Goal: Information Seeking & Learning: Learn about a topic

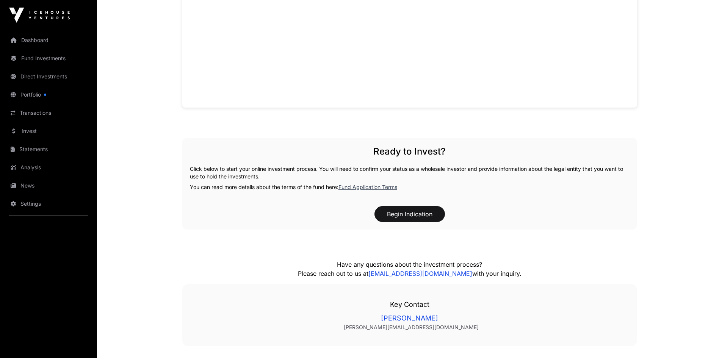
scroll to position [758, 0]
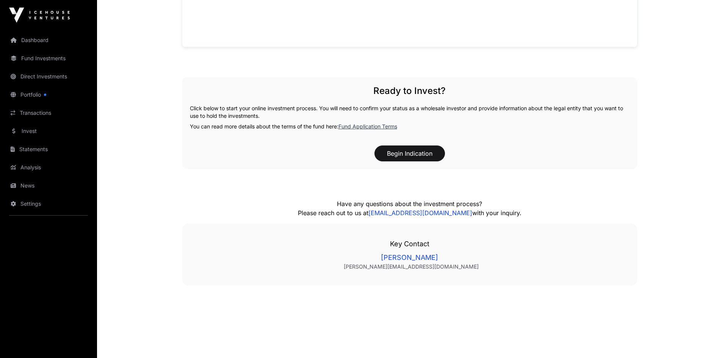
click at [366, 126] on link "Fund Application Terms" at bounding box center [368, 126] width 59 height 6
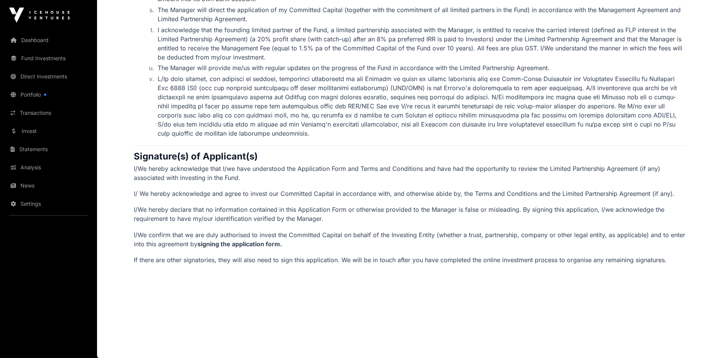
scroll to position [1435, 0]
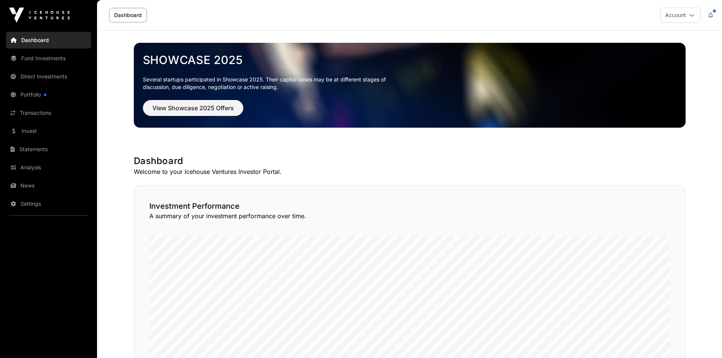
click at [20, 188] on link "News" at bounding box center [48, 185] width 85 height 17
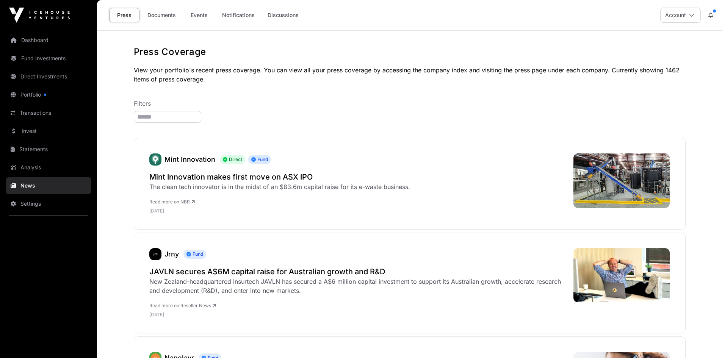
click at [169, 12] on link "Documents" at bounding box center [162, 15] width 38 height 14
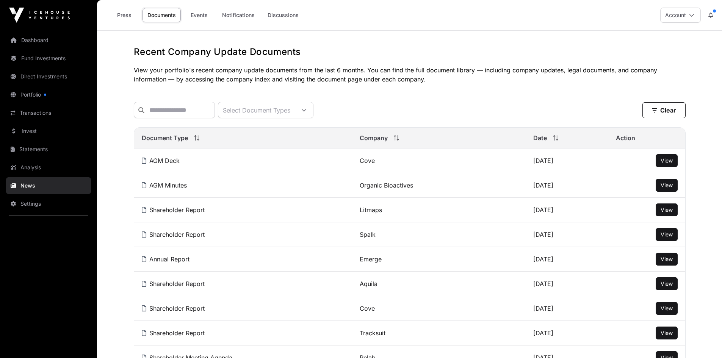
click at [200, 14] on link "Events" at bounding box center [199, 15] width 30 height 14
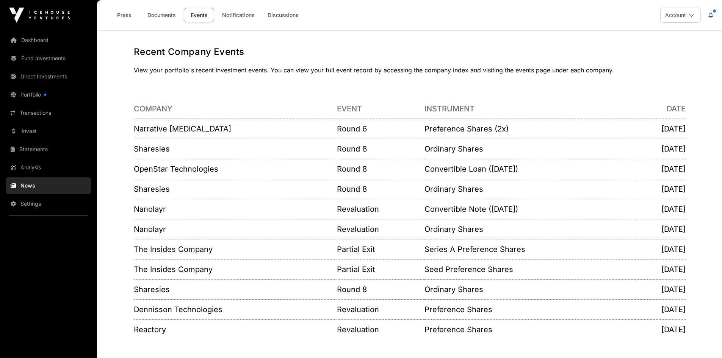
click at [162, 13] on link "Documents" at bounding box center [162, 15] width 38 height 14
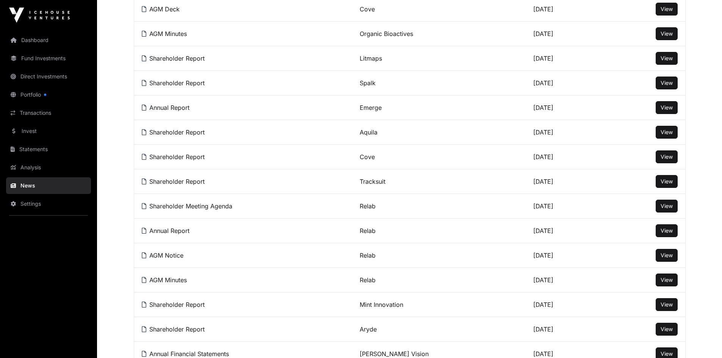
scroll to position [190, 0]
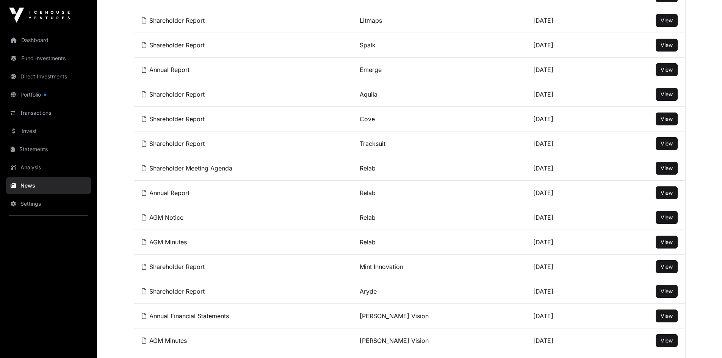
click at [667, 97] on span "View" at bounding box center [667, 94] width 12 height 6
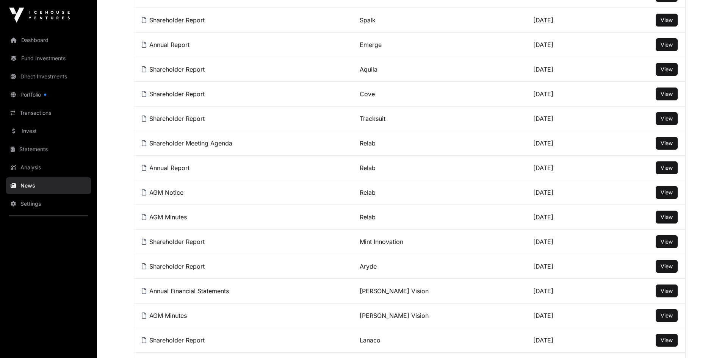
scroll to position [227, 0]
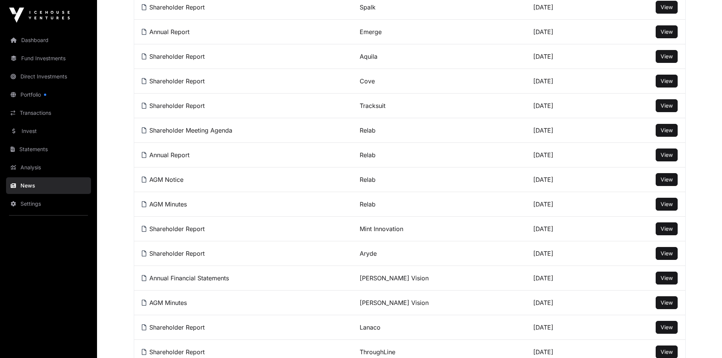
click at [664, 158] on span "View" at bounding box center [667, 155] width 12 height 6
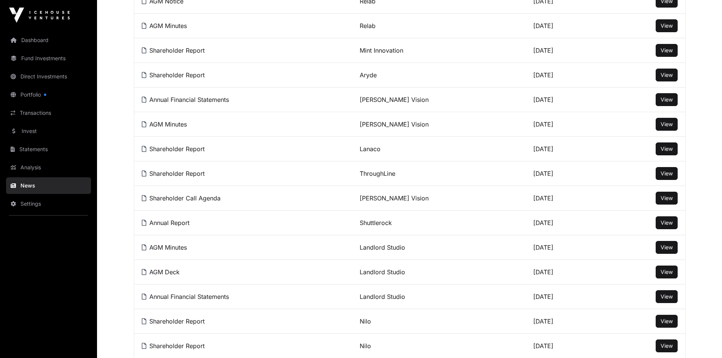
scroll to position [265, 0]
